Goal: Task Accomplishment & Management: Manage account settings

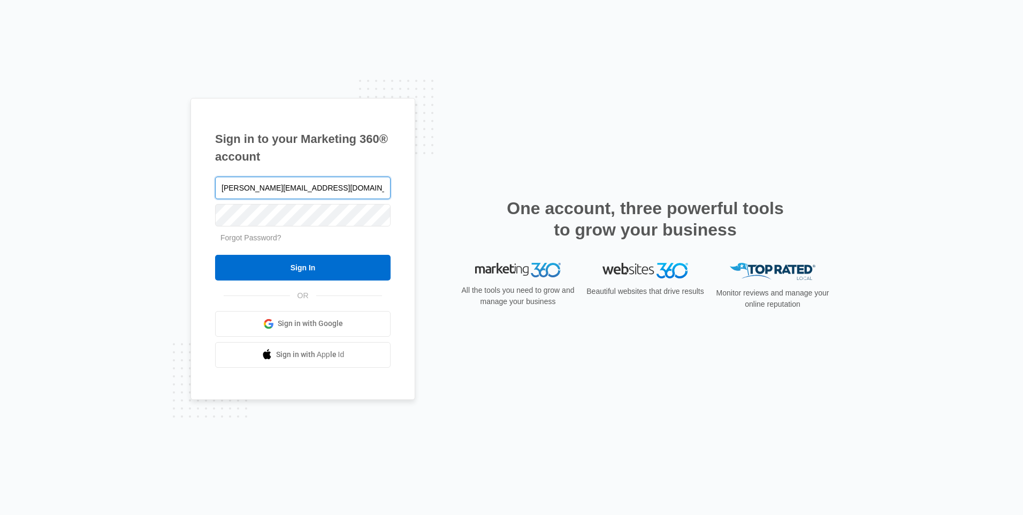
type input "[PERSON_NAME][EMAIL_ADDRESS][DOMAIN_NAME]"
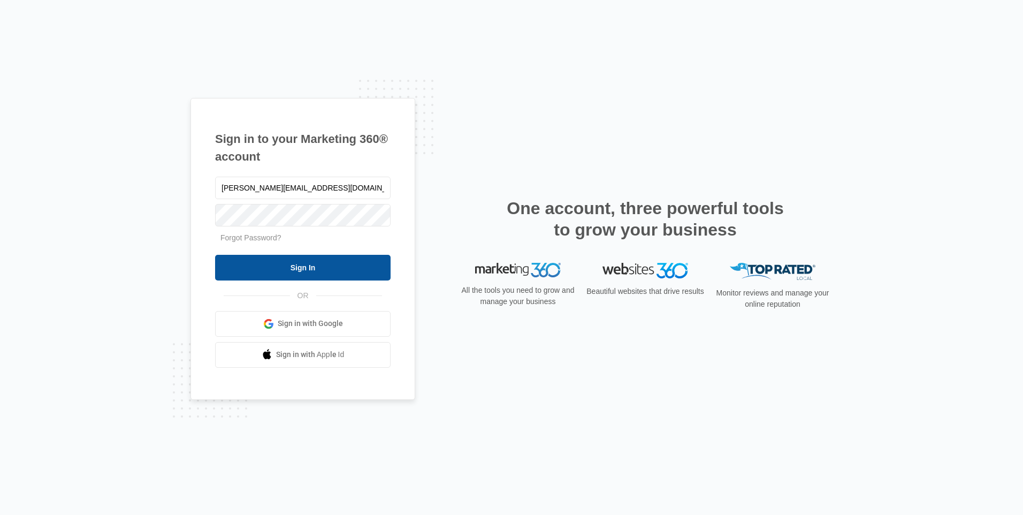
click at [331, 273] on input "Sign In" at bounding box center [303, 268] width 176 height 26
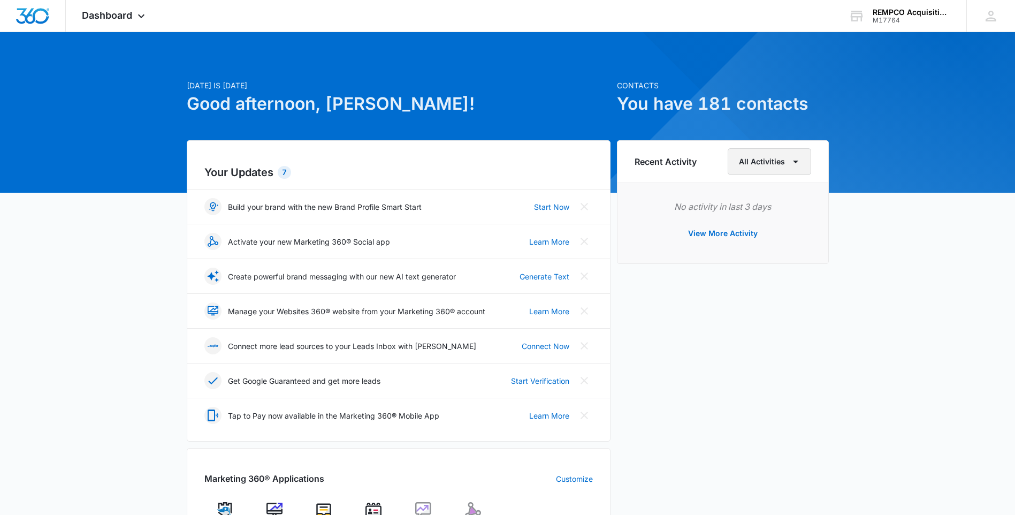
click at [762, 153] on button "All Activities" at bounding box center [769, 161] width 83 height 27
click at [663, 109] on h1 "You have 181 contacts" at bounding box center [723, 104] width 212 height 26
click at [771, 96] on h1 "You have 181 contacts" at bounding box center [723, 104] width 212 height 26
click at [910, 11] on div "REMPCO Acquisition, Inc." at bounding box center [912, 12] width 78 height 9
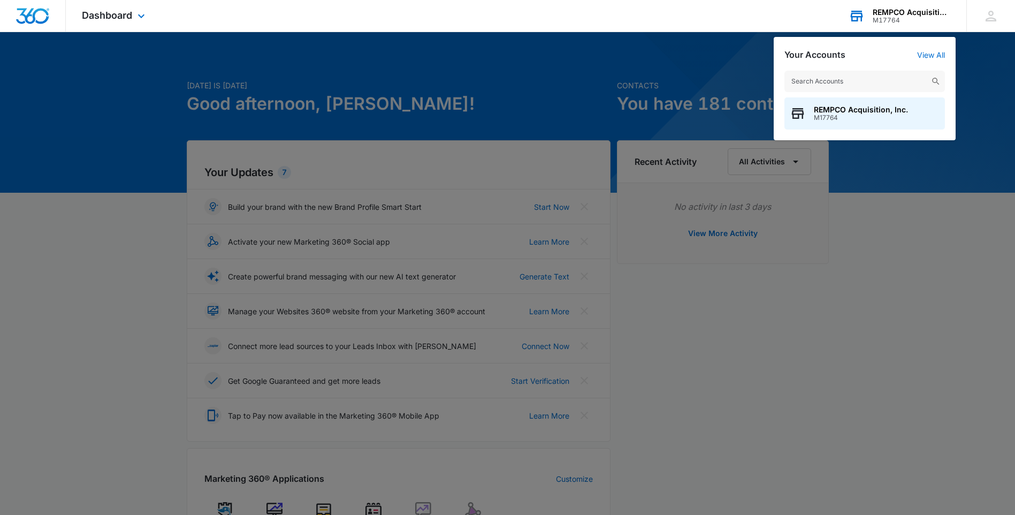
click at [869, 54] on div "Your Accounts View All" at bounding box center [865, 55] width 161 height 10
click at [695, 106] on div at bounding box center [507, 257] width 1015 height 515
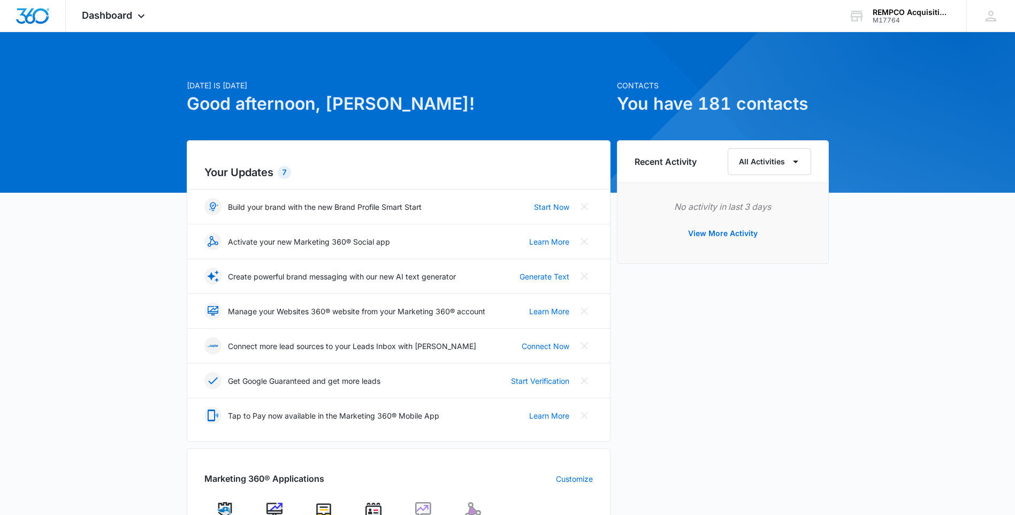
click at [637, 79] on div "[DATE] is [DATE] Good afternoon, [PERSON_NAME]! Contacts You have 181 contacts …" at bounding box center [507, 470] width 1015 height 851
click at [636, 101] on h1 "You have 181 contacts" at bounding box center [723, 104] width 212 height 26
click at [115, 10] on span "Dashboard" at bounding box center [107, 15] width 50 height 11
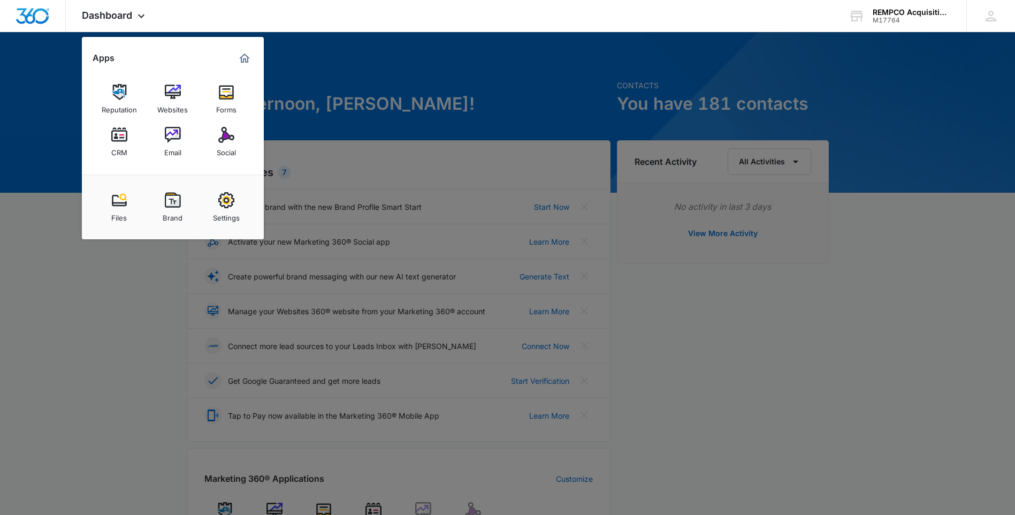
click at [110, 130] on link "CRM" at bounding box center [119, 141] width 41 height 41
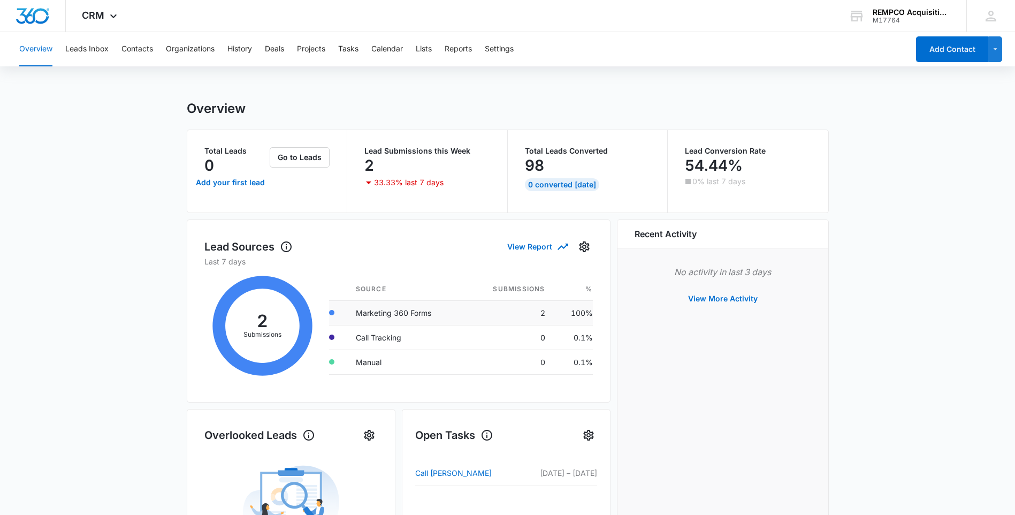
click at [398, 311] on td "Marketing 360 Forms" at bounding box center [406, 312] width 118 height 25
click at [734, 299] on button "View More Activity" at bounding box center [723, 299] width 91 height 26
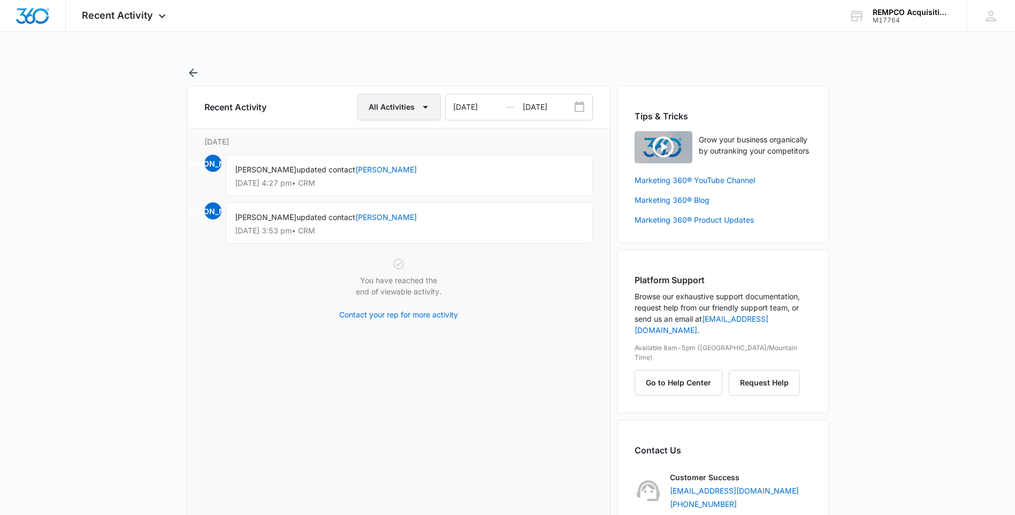
click at [429, 106] on icon "button" at bounding box center [425, 107] width 13 height 13
click at [416, 137] on button "All Activities" at bounding box center [399, 142] width 81 height 16
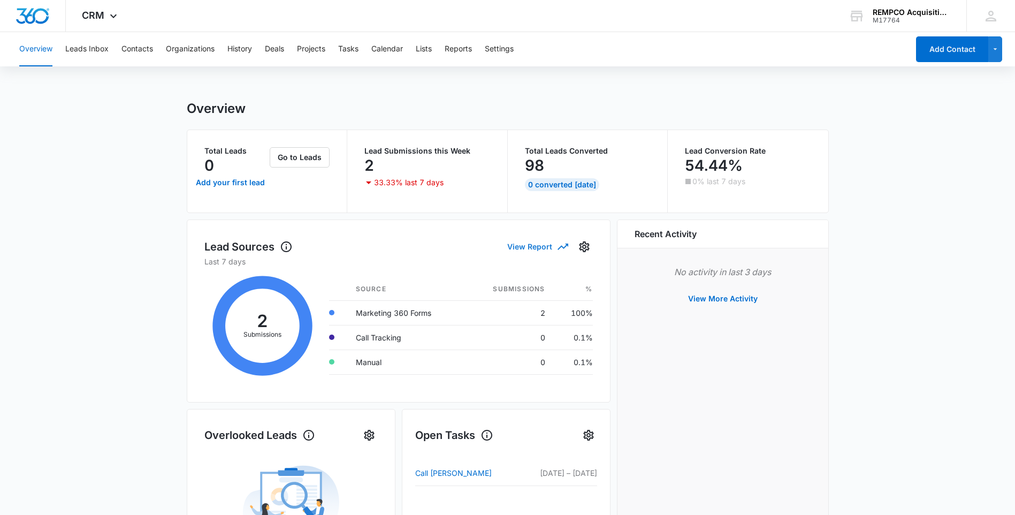
click at [532, 246] on button "View Report" at bounding box center [537, 246] width 60 height 19
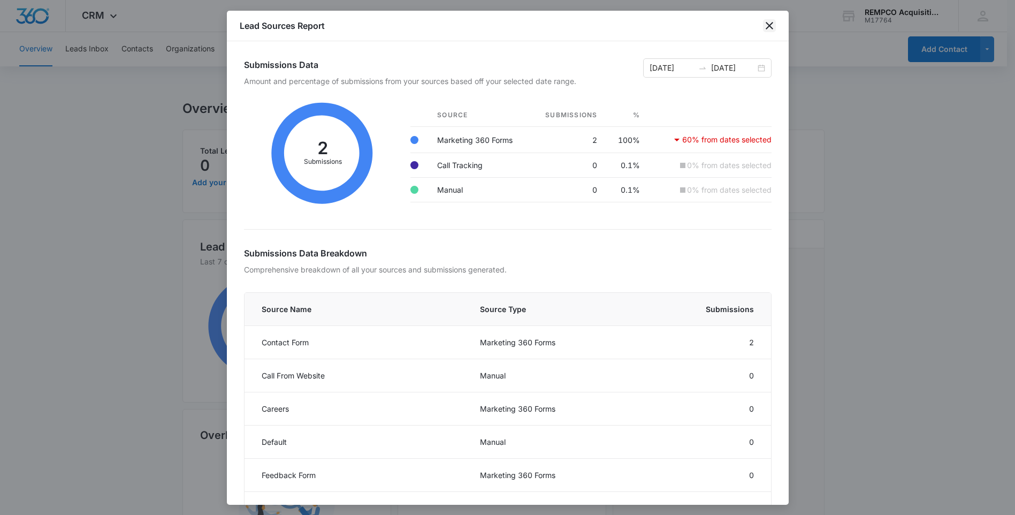
click at [766, 25] on icon "close" at bounding box center [769, 25] width 13 height 13
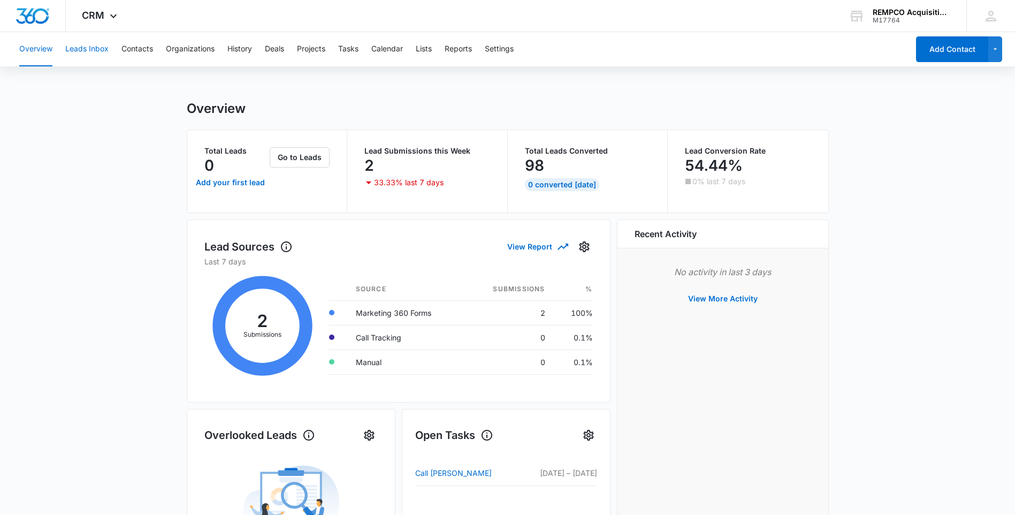
click at [87, 54] on button "Leads Inbox" at bounding box center [86, 49] width 43 height 34
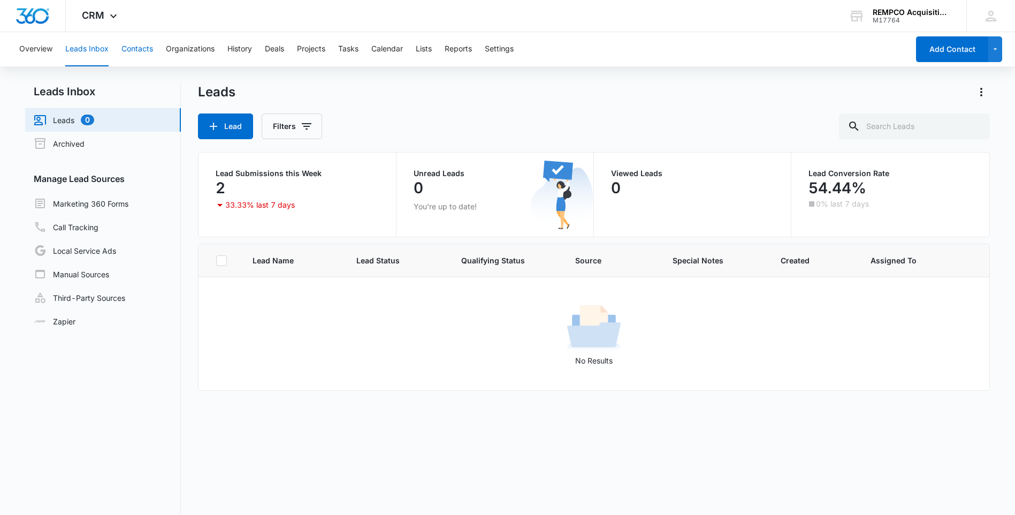
click at [139, 43] on button "Contacts" at bounding box center [137, 49] width 32 height 34
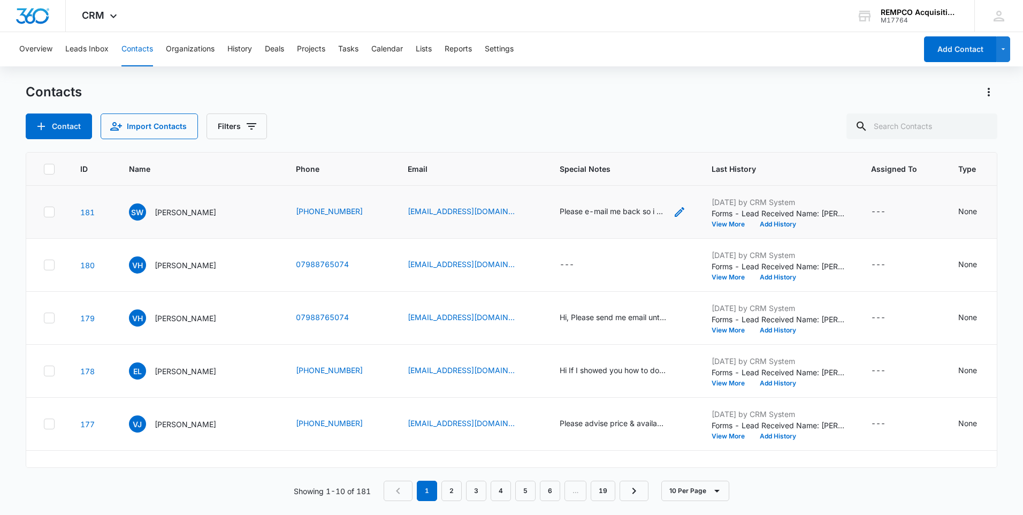
click at [603, 217] on div "Please e-mail me back so i can send a group of parts I'd like you to take a loo…" at bounding box center [613, 210] width 107 height 11
click at [712, 280] on button "View More" at bounding box center [732, 277] width 41 height 6
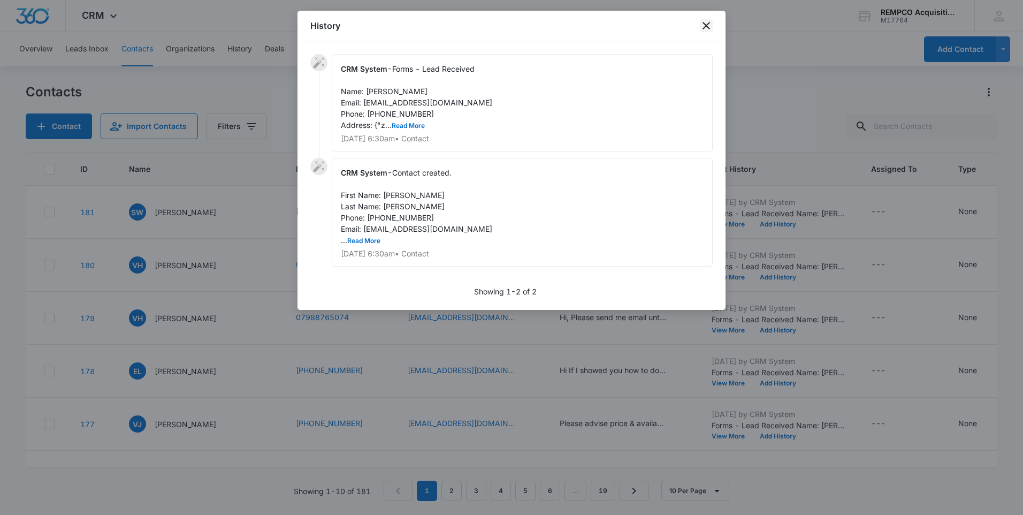
click at [709, 29] on icon "close" at bounding box center [706, 25] width 7 height 7
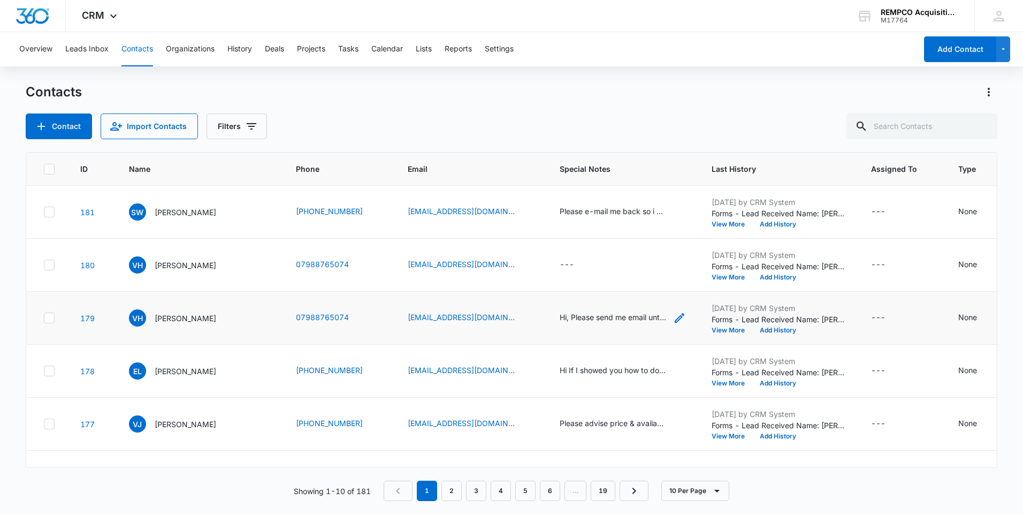
click at [673, 324] on icon "Special Notes - Hi, Please send me email until I tell you what I need. Thanks. …" at bounding box center [679, 317] width 13 height 13
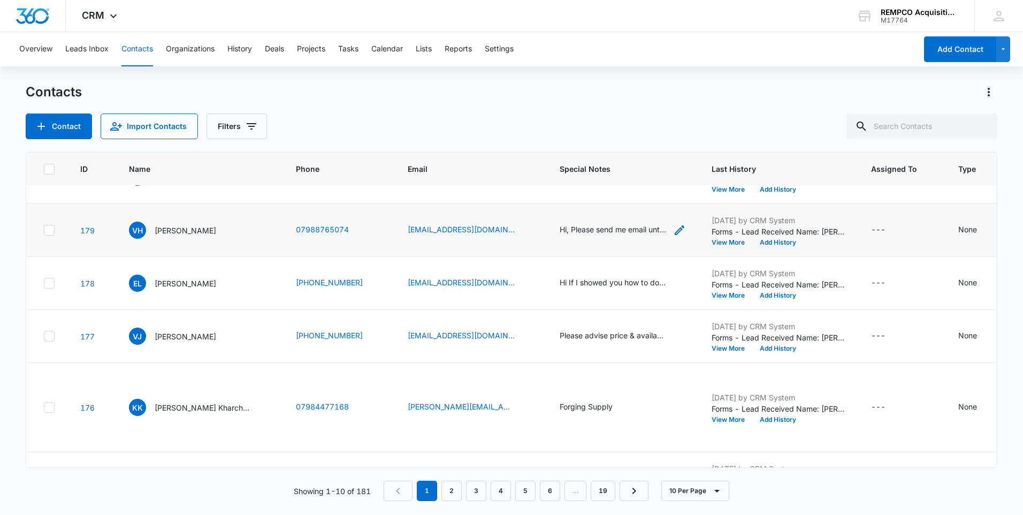
scroll to position [107, 0]
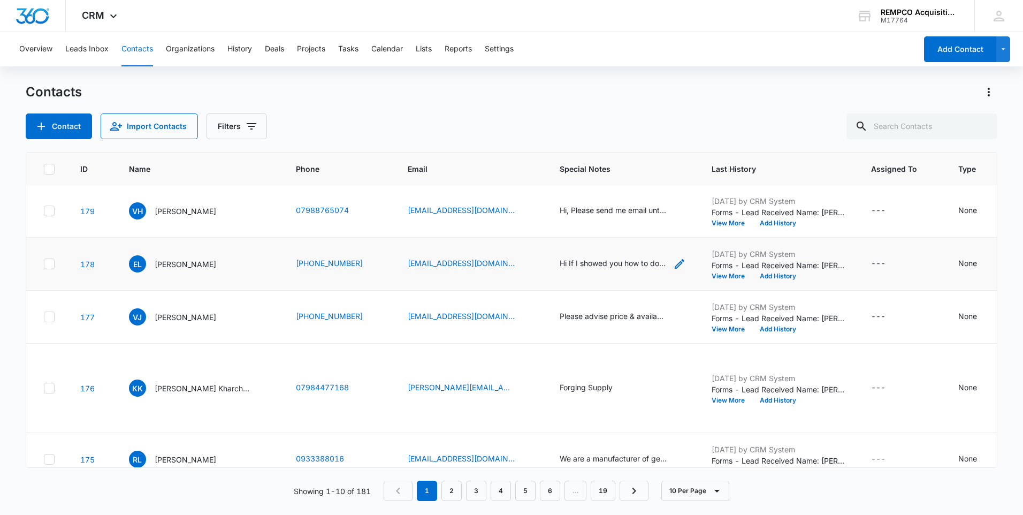
click at [645, 270] on div "Hi If I showed you how to double your leads [DATE], would that be worth 5 minut…" at bounding box center [623, 263] width 126 height 13
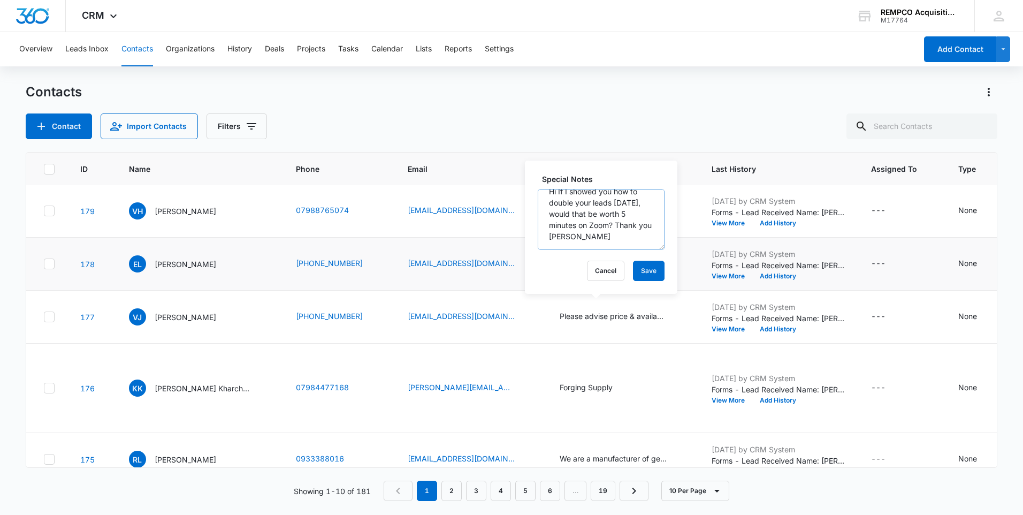
scroll to position [22, 0]
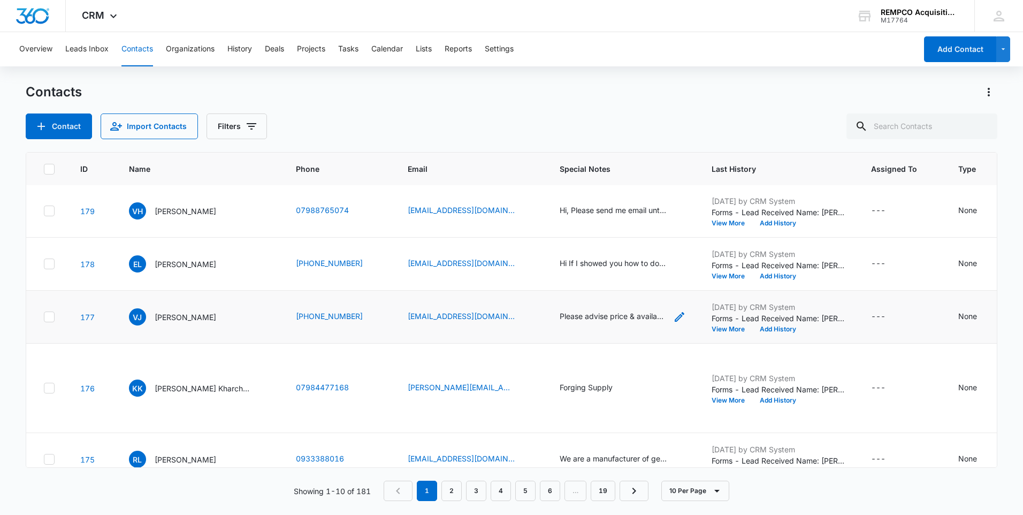
click at [673, 323] on icon "Special Notes - Please advise price & availability for 35 sets (2 Gears Per Set…" at bounding box center [679, 316] width 13 height 13
click at [712, 332] on button "View More" at bounding box center [732, 329] width 41 height 6
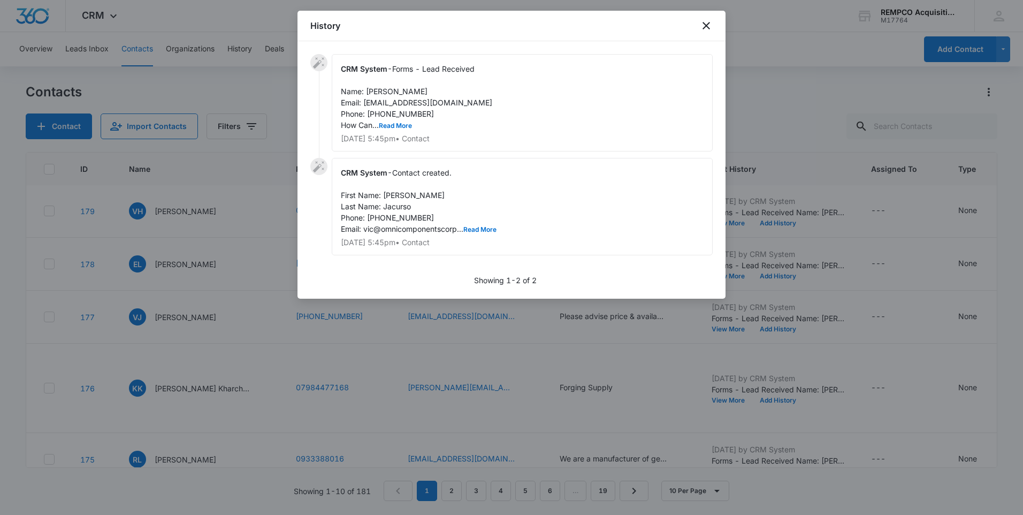
drag, startPoint x: 342, startPoint y: 90, endPoint x: 512, endPoint y: 250, distance: 233.2
click at [512, 250] on div "CRM System - Forms - Lead Received Name: [PERSON_NAME] Email: [EMAIL_ADDRESS][D…" at bounding box center [511, 158] width 402 height 208
click at [712, 20] on icon "close" at bounding box center [706, 25] width 13 height 13
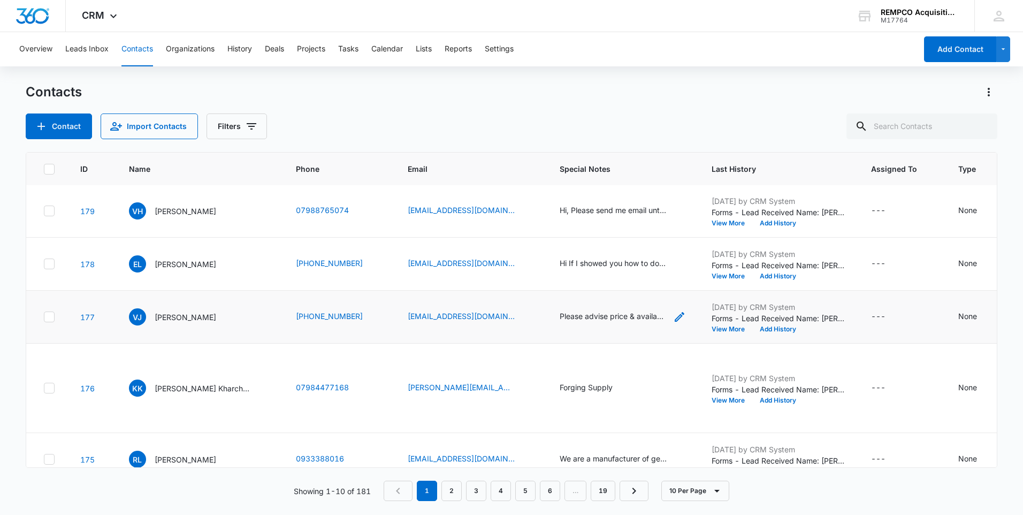
click at [673, 323] on icon "Special Notes - Please advise price & availability for 35 sets (2 Gears Per Set…" at bounding box center [679, 316] width 13 height 13
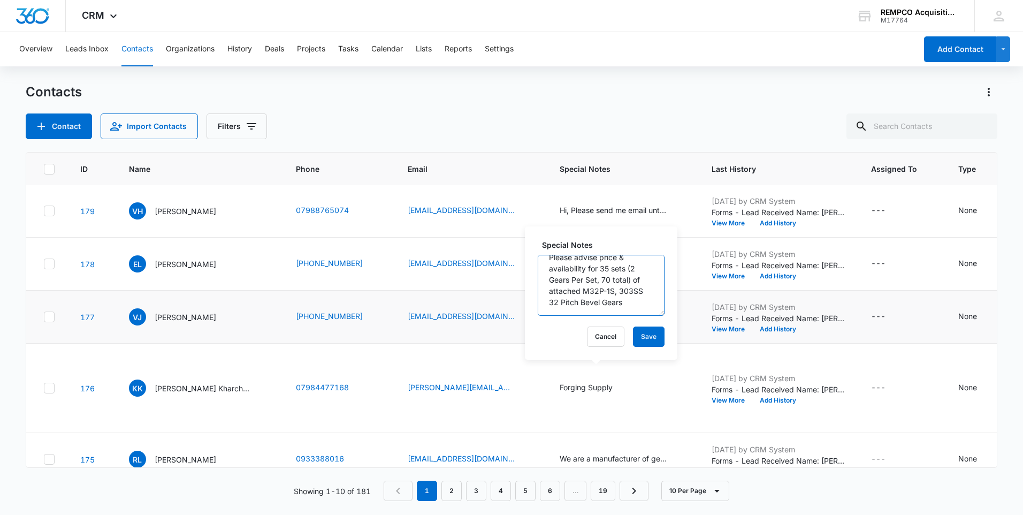
drag, startPoint x: 551, startPoint y: 268, endPoint x: 645, endPoint y: 356, distance: 129.9
click at [645, 356] on div "Special Notes Please advise price & availability for 35 sets (2 Gears Per Set, …" at bounding box center [601, 292] width 153 height 133
drag, startPoint x: 601, startPoint y: 298, endPoint x: 631, endPoint y: 274, distance: 38.1
click at [631, 274] on textarea "Please advise price & availability for 35 sets (2 Gears Per Set, 70 total) of a…" at bounding box center [601, 285] width 127 height 61
click at [598, 343] on button "Cancel" at bounding box center [605, 336] width 37 height 20
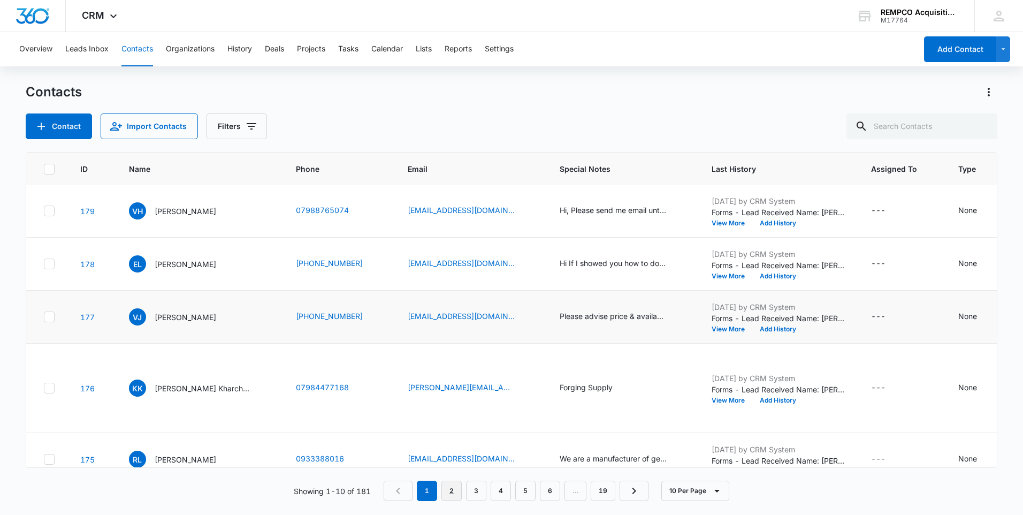
click at [458, 496] on link "2" at bounding box center [452, 491] width 20 height 20
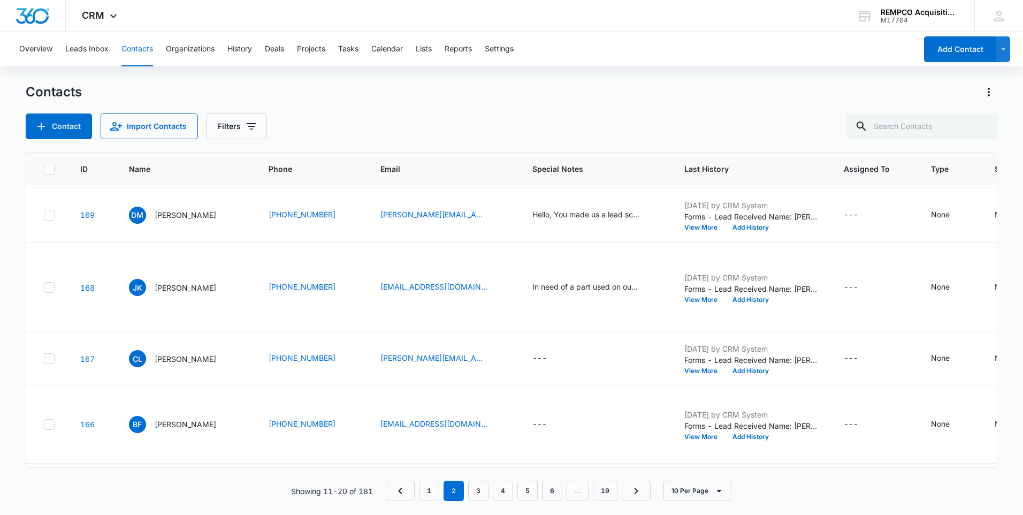
scroll to position [0, 0]
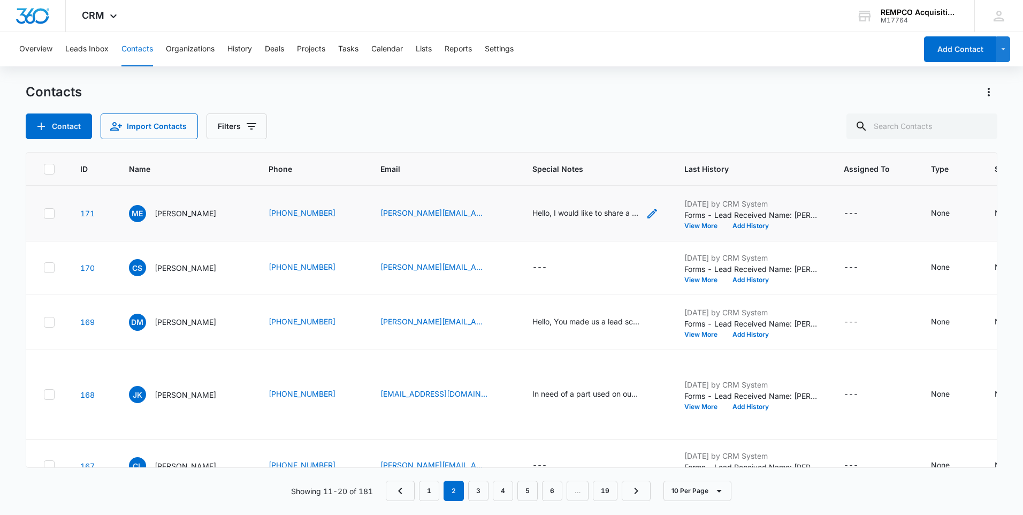
click at [646, 220] on icon "Special Notes - Hello, I would like to share a document with you that contains …" at bounding box center [652, 213] width 13 height 13
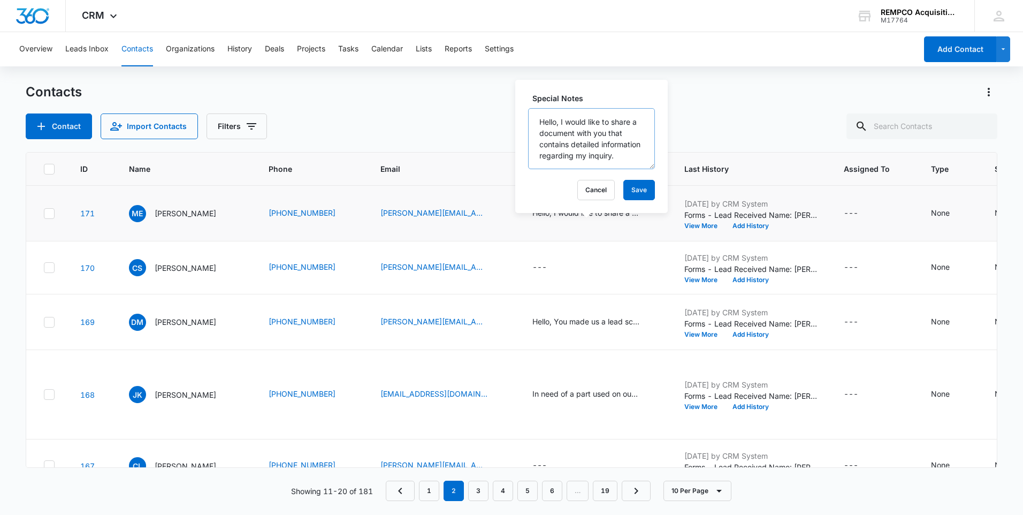
scroll to position [11, 0]
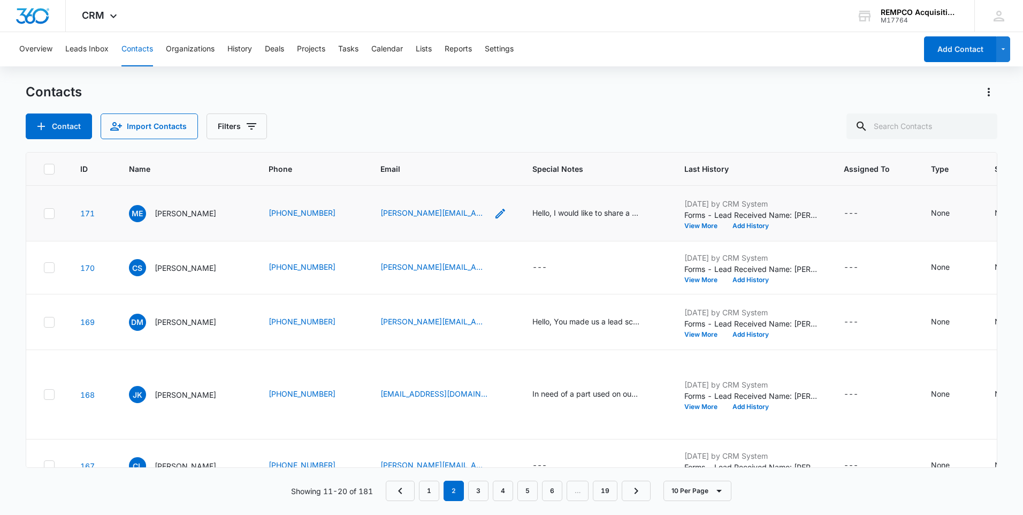
click at [494, 220] on icon "Email - manuel.einhaus@insteels.com - Select to Edit Field" at bounding box center [500, 213] width 13 height 13
click at [646, 220] on icon "Special Notes - Hello, I would like to share a document with you that contains …" at bounding box center [652, 213] width 13 height 13
click at [622, 241] on td "Hello, I would like to share a document with you that contains detailed informa…" at bounding box center [596, 214] width 152 height 56
click at [344, 272] on icon "Phone - 4232206259 - Select to Edit Field" at bounding box center [349, 268] width 10 height 10
click at [464, 294] on td "[PERSON_NAME][EMAIL_ADDRESS][PERSON_NAME][DOMAIN_NAME]" at bounding box center [444, 267] width 152 height 53
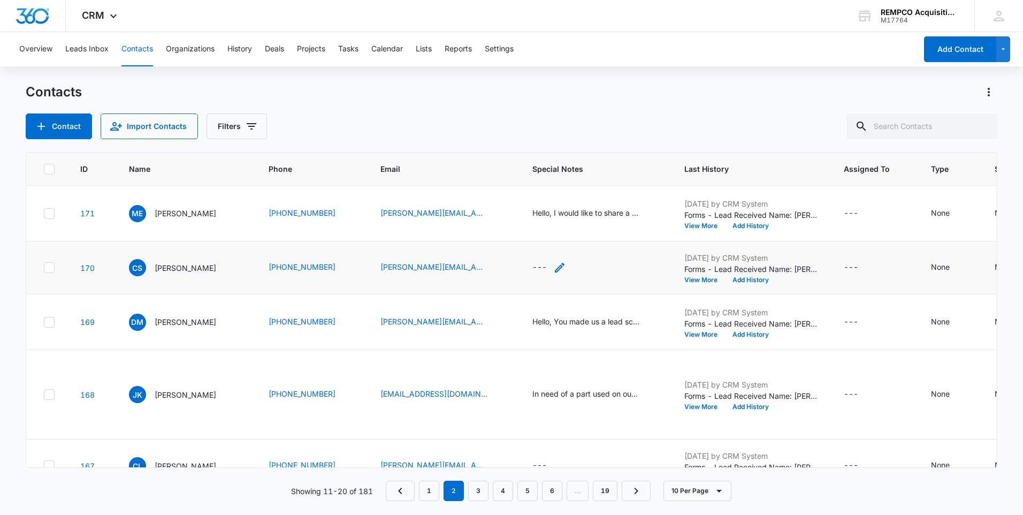
click at [553, 274] on icon "Special Notes - - Select to Edit Field" at bounding box center [559, 267] width 13 height 13
click at [543, 272] on button "Cancel" at bounding box center [549, 268] width 37 height 20
click at [700, 283] on button "View More" at bounding box center [704, 280] width 41 height 6
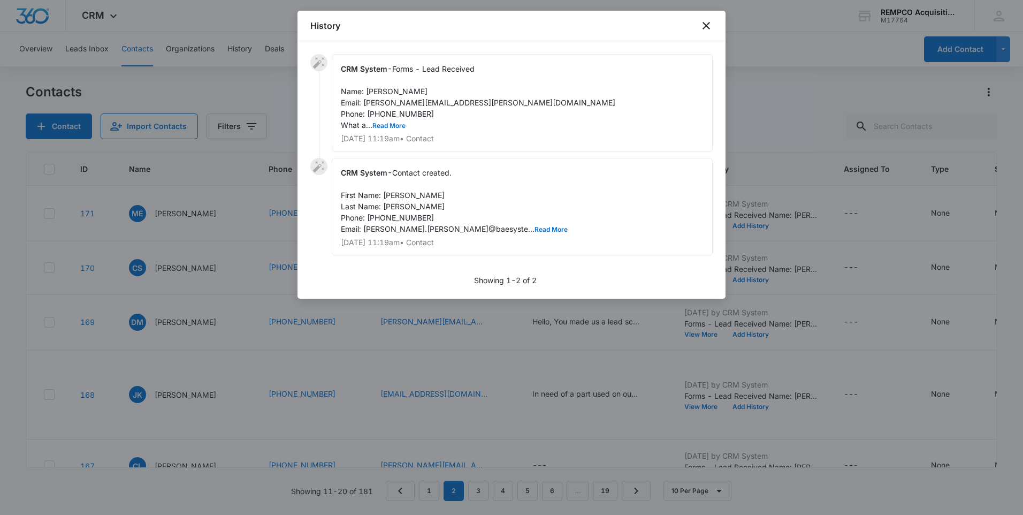
drag, startPoint x: 342, startPoint y: 66, endPoint x: 504, endPoint y: 244, distance: 240.6
click at [504, 244] on div "CRM System - Forms - Lead Received Name: [PERSON_NAME] Email: [PERSON_NAME][EMA…" at bounding box center [511, 158] width 402 height 208
click at [707, 27] on icon "close" at bounding box center [706, 25] width 7 height 7
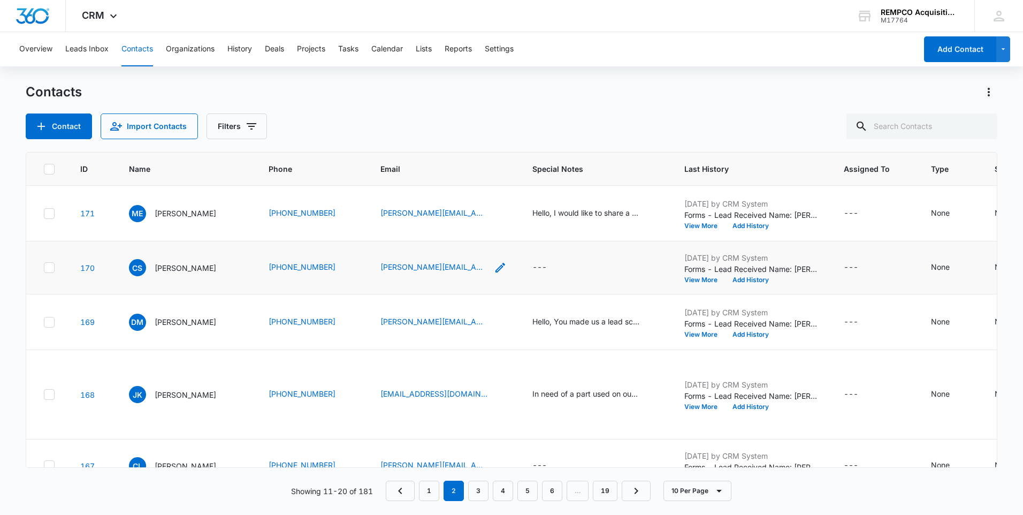
click at [494, 274] on icon "Email - cody.stidham@baesystems.us - Select to Edit Field" at bounding box center [500, 267] width 13 height 13
